Goal: Use online tool/utility: Utilize a website feature to perform a specific function

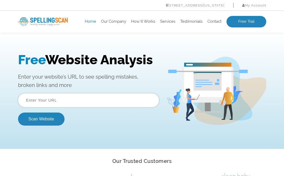
click at [46, 102] on input "text" at bounding box center [88, 100] width 141 height 14
type input "[DOMAIN_NAME]"
click at [41, 119] on button "Scan Website" at bounding box center [41, 118] width 46 height 13
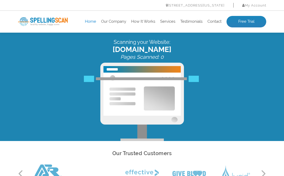
scroll to position [7, 0]
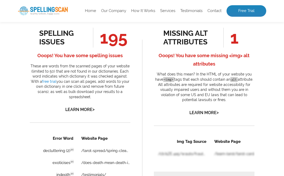
scroll to position [302, 0]
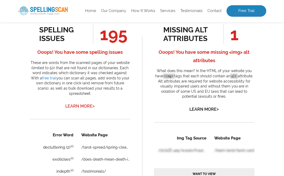
click at [75, 104] on link "Learn More >" at bounding box center [79, 106] width 29 height 5
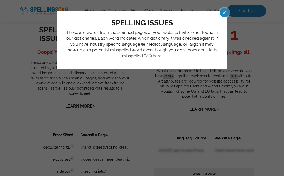
click at [152, 56] on link "FAQ here." at bounding box center [153, 55] width 19 height 5
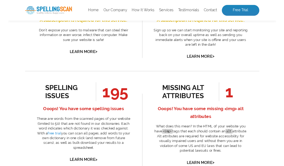
scroll to position [294, 0]
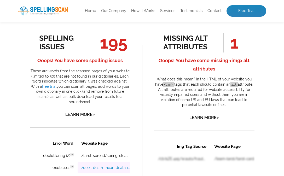
click at [115, 167] on link "/does-death-mean-death-in-tarot/" at bounding box center [105, 167] width 48 height 4
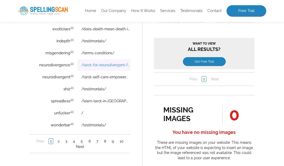
scroll to position [434, 0]
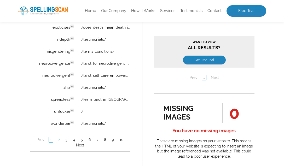
click at [57, 141] on link "2" at bounding box center [58, 139] width 4 height 5
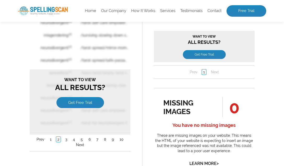
scroll to position [475, 0]
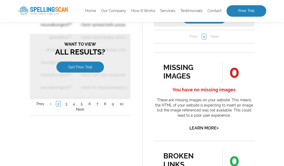
click at [49, 104] on link "1" at bounding box center [50, 103] width 4 height 5
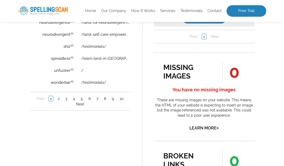
scroll to position [0, 0]
click at [51, 104] on ul "Prev 1 2 3 4 5 6 7 8 9 10 Next" at bounding box center [79, 101] width 100 height 11
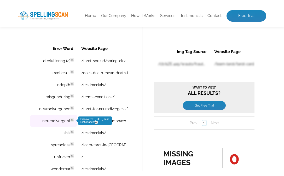
scroll to position [393, 0]
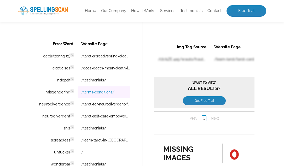
click at [85, 92] on link "/terms-conditions/" at bounding box center [97, 92] width 33 height 4
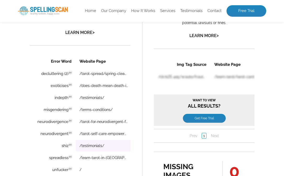
scroll to position [377, 0]
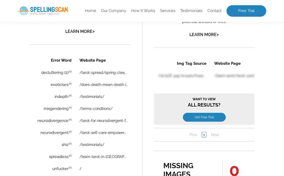
click at [60, 60] on th "Error Word" at bounding box center [51, 60] width 47 height 12
click at [88, 57] on th "Website Page" at bounding box center [107, 60] width 64 height 12
click at [92, 60] on th "Website Page" at bounding box center [107, 60] width 64 height 12
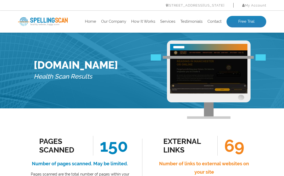
scroll to position [0, 0]
